Goal: Find contact information: Find contact information

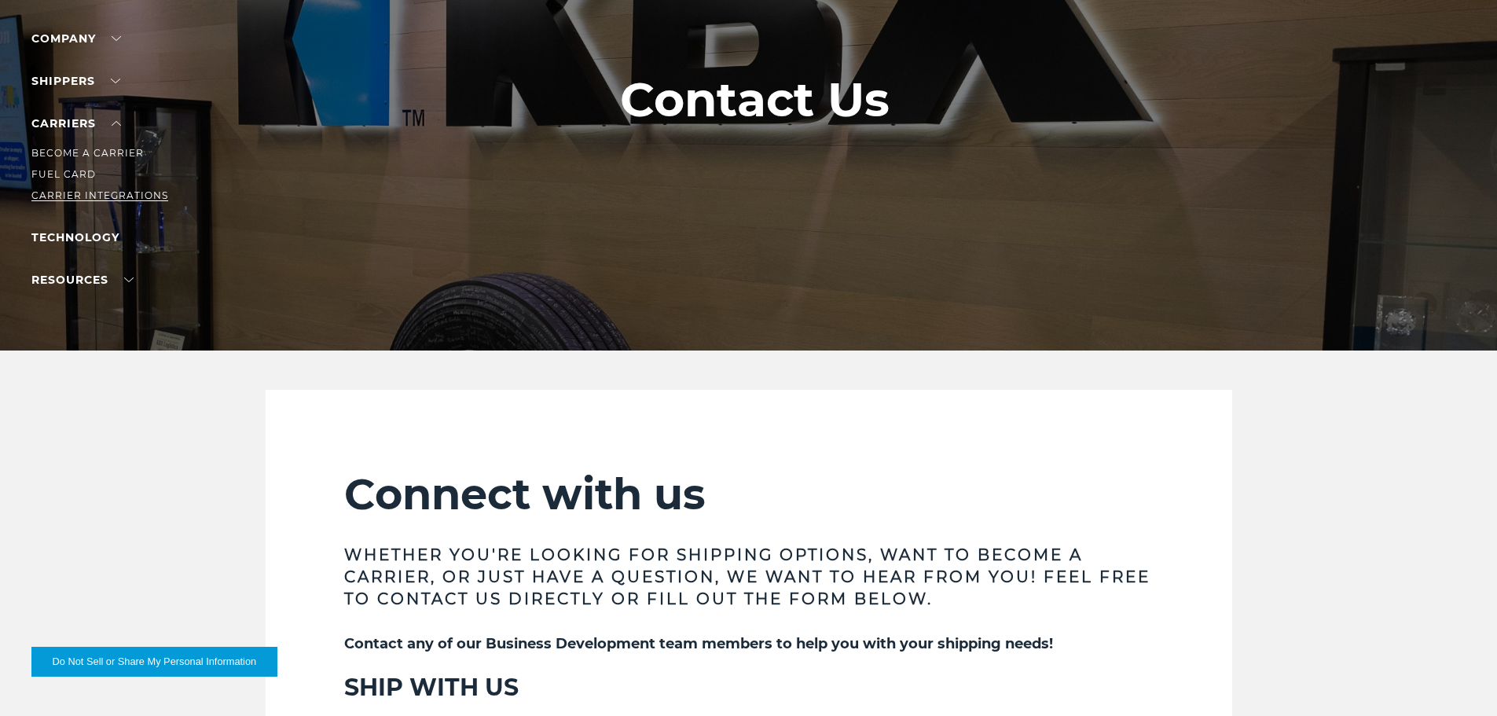
scroll to position [157, 0]
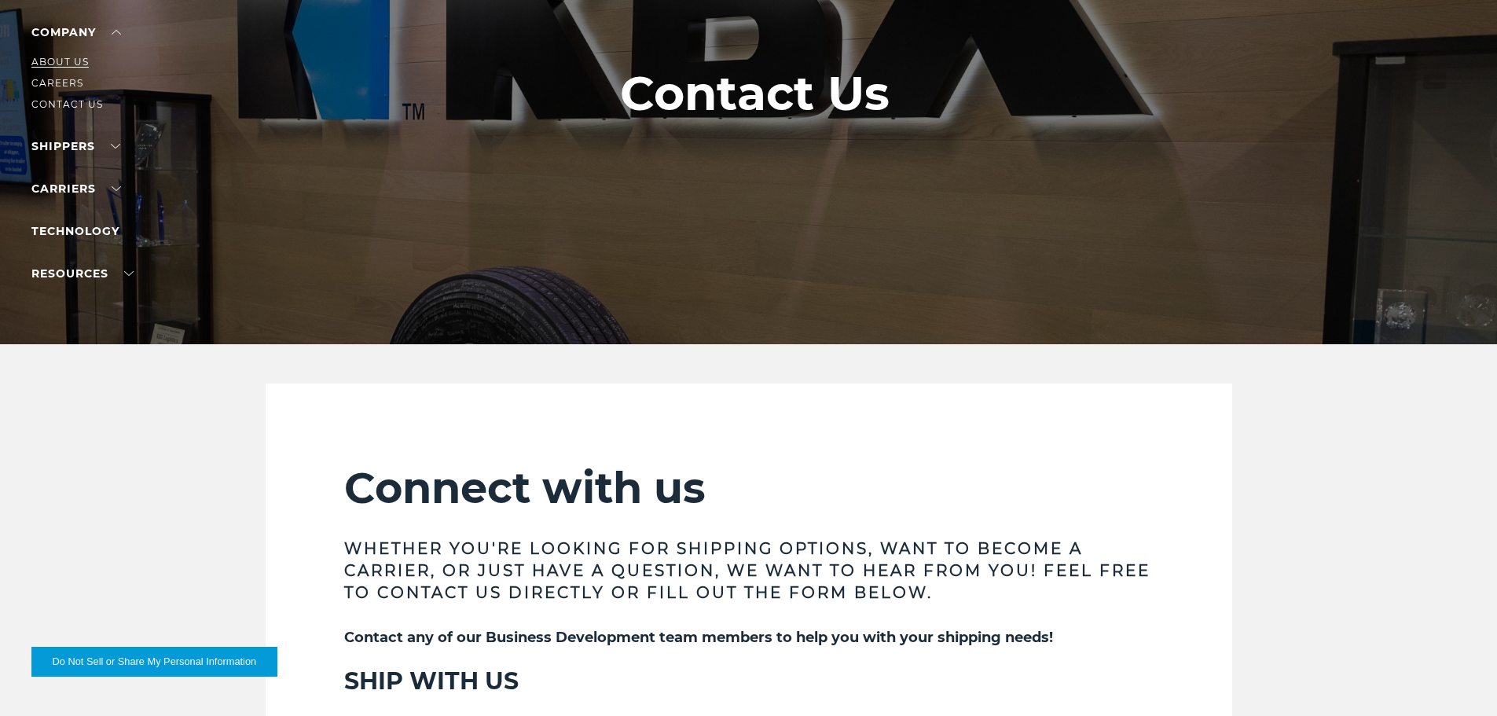
click at [71, 58] on link "About Us" at bounding box center [59, 62] width 57 height 12
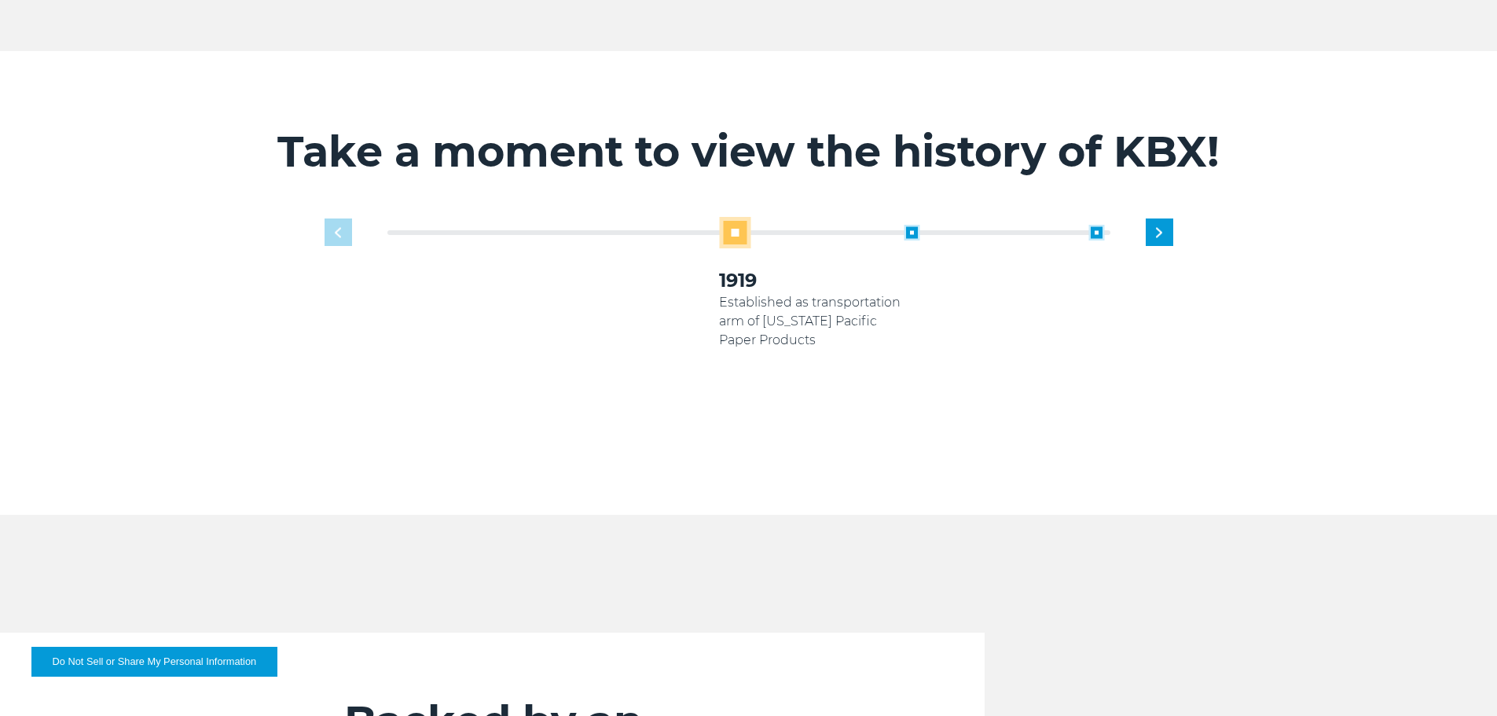
scroll to position [1022, 0]
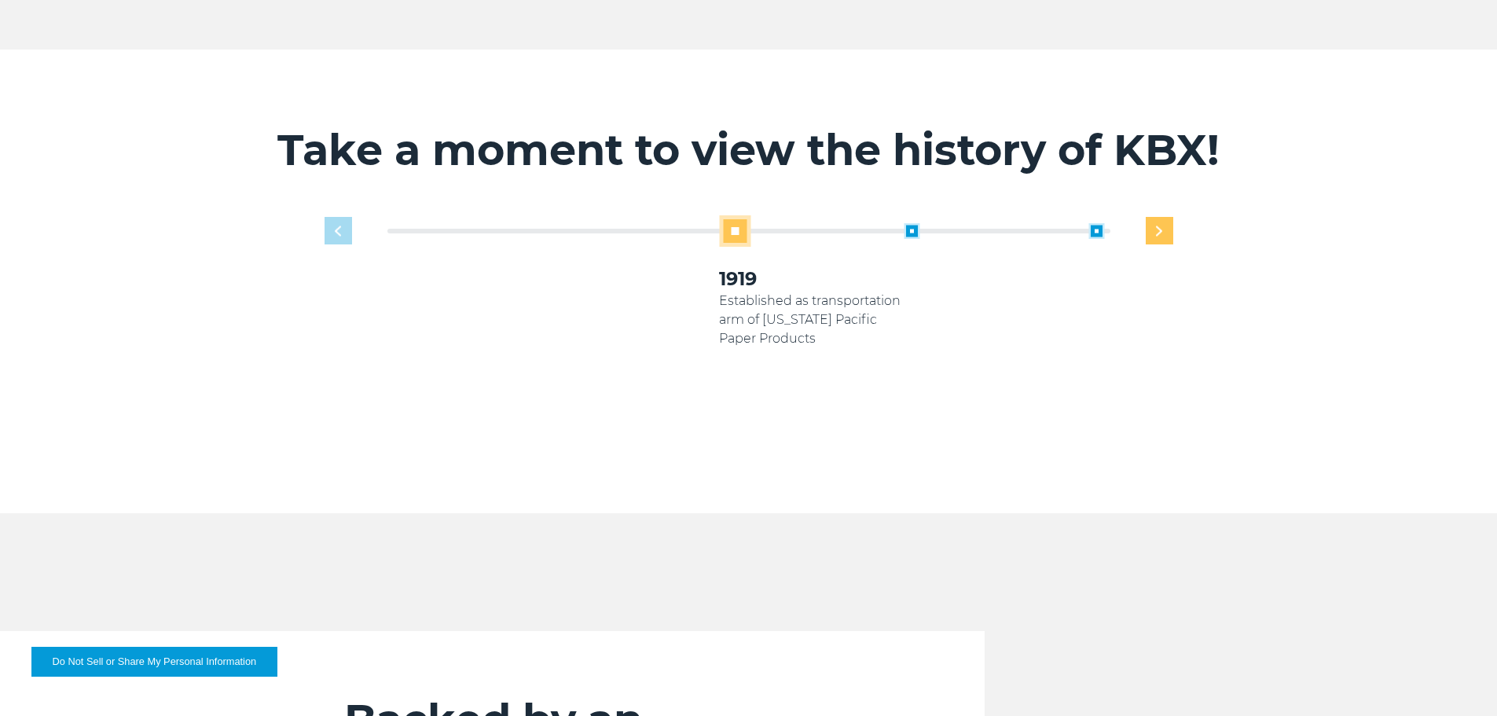
click at [1161, 226] on img "Next slide" at bounding box center [1159, 231] width 6 height 10
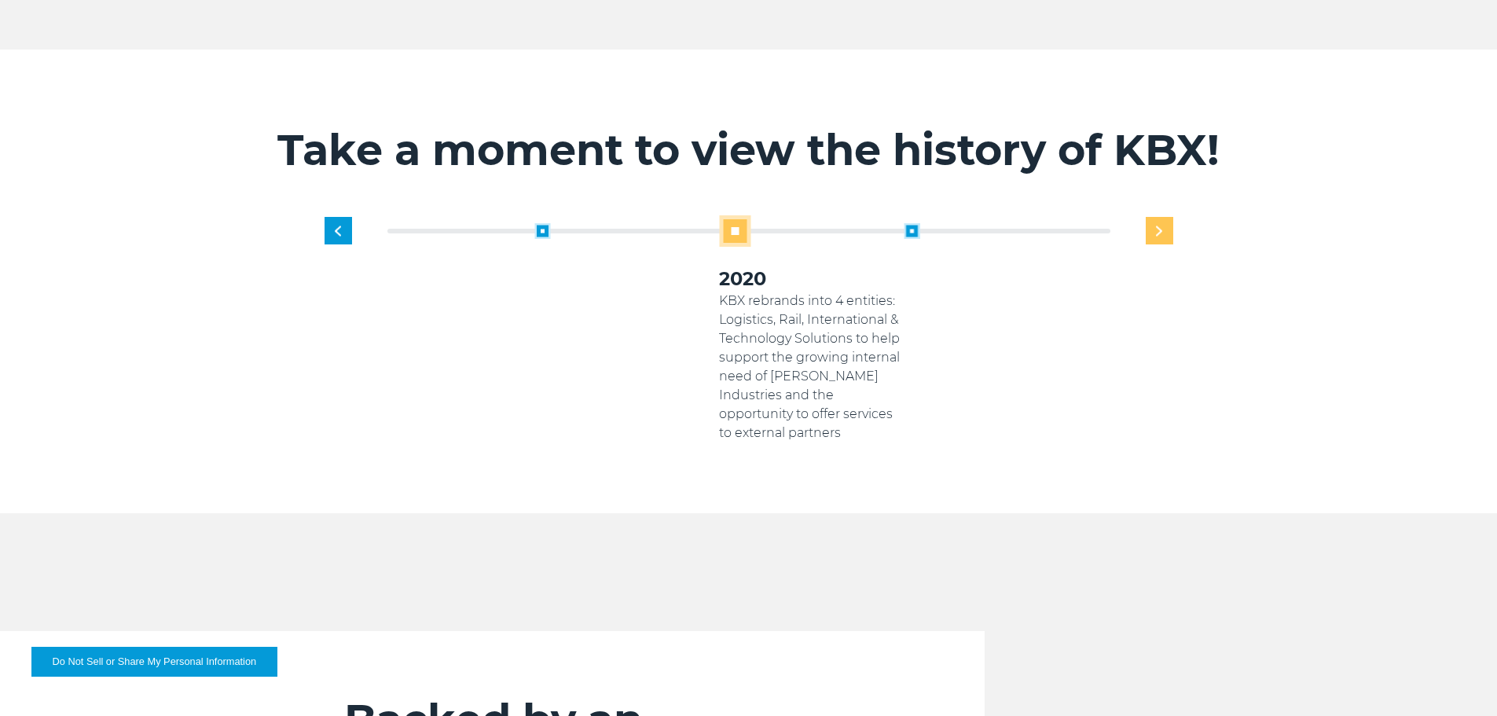
click at [1160, 226] on img "Next slide" at bounding box center [1159, 231] width 6 height 10
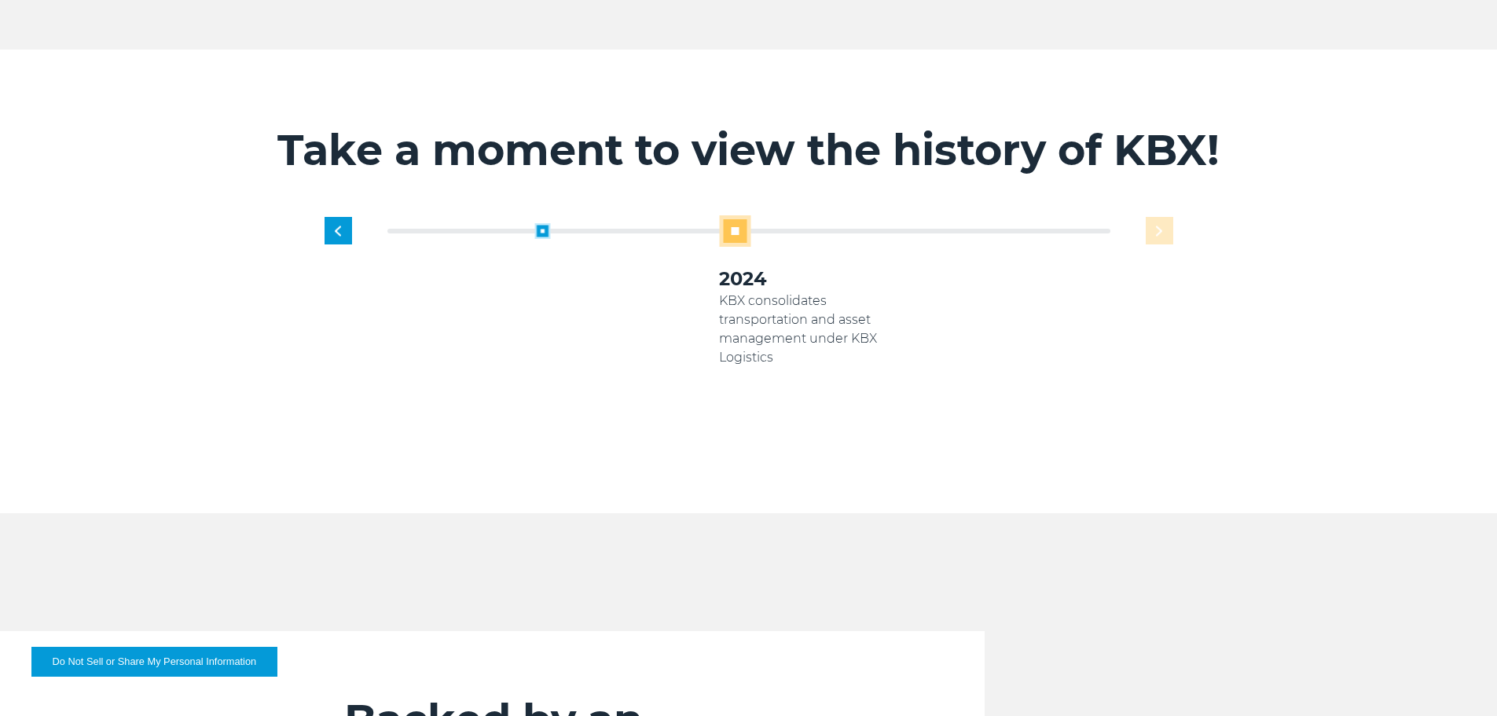
click at [1160, 215] on div "1919 Established as transportation arm of [US_STATE] Pacific Paper Products 200…" at bounding box center [811, 328] width 739 height 227
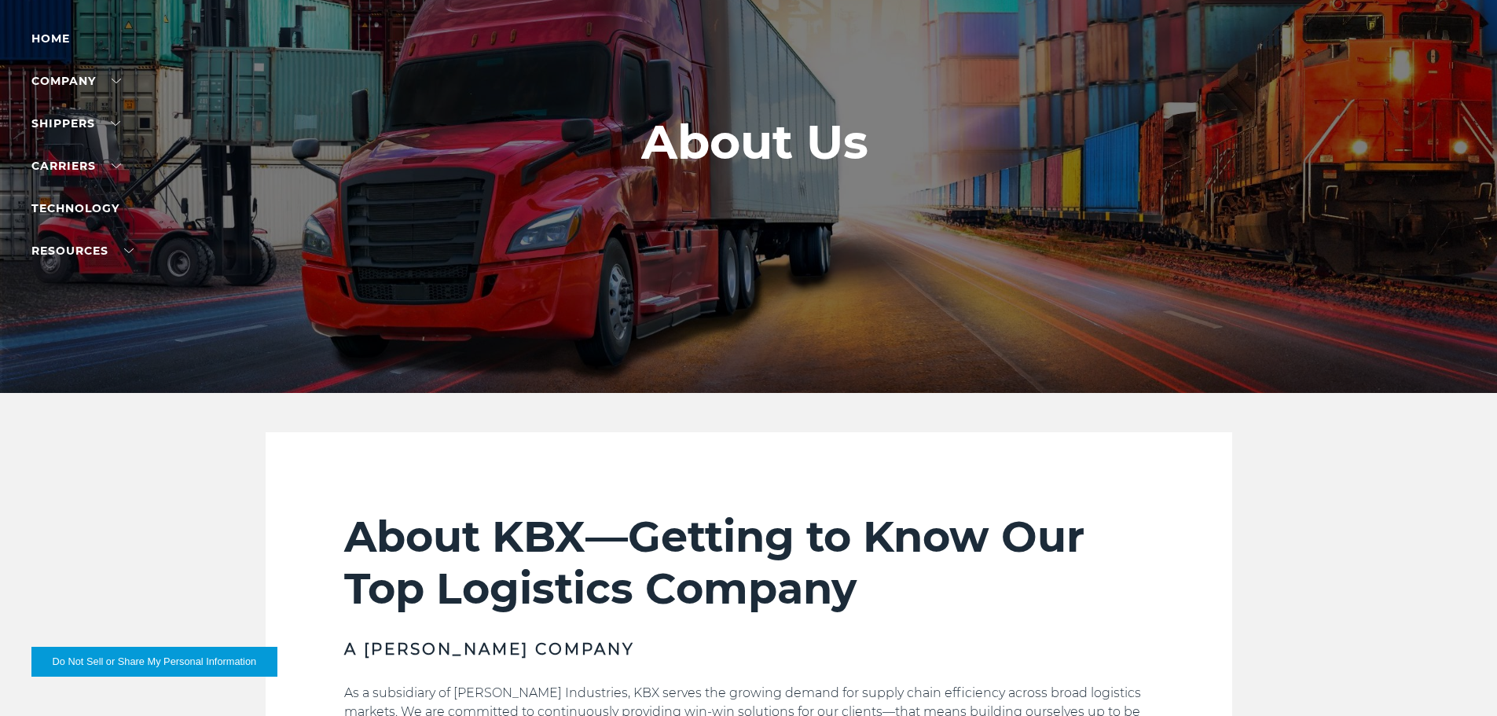
scroll to position [0, 0]
